Goal: Task Accomplishment & Management: Manage account settings

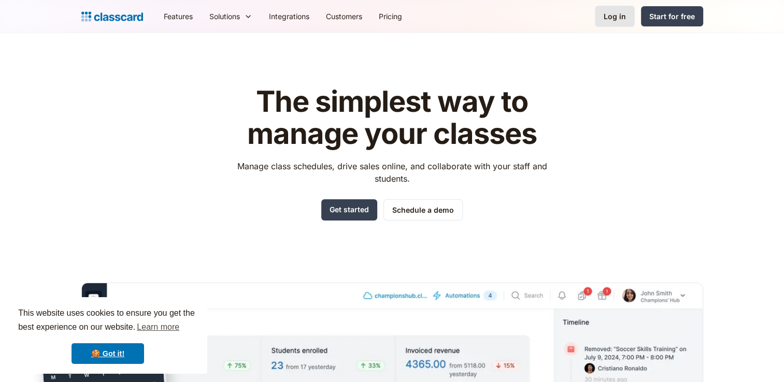
drag, startPoint x: 0, startPoint y: 0, endPoint x: 612, endPoint y: 22, distance: 612.4
click at [612, 22] on link "Log in" at bounding box center [615, 16] width 40 height 21
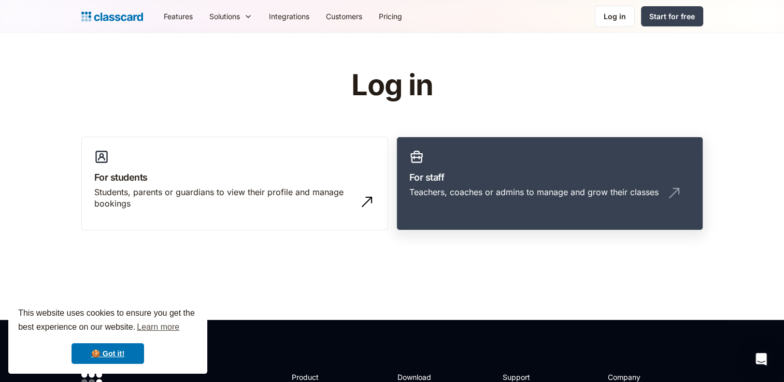
click at [558, 151] on link "For staff Teachers, coaches or admins to manage and grow their classes" at bounding box center [549, 184] width 307 height 94
